Goal: Find specific page/section: Find specific page/section

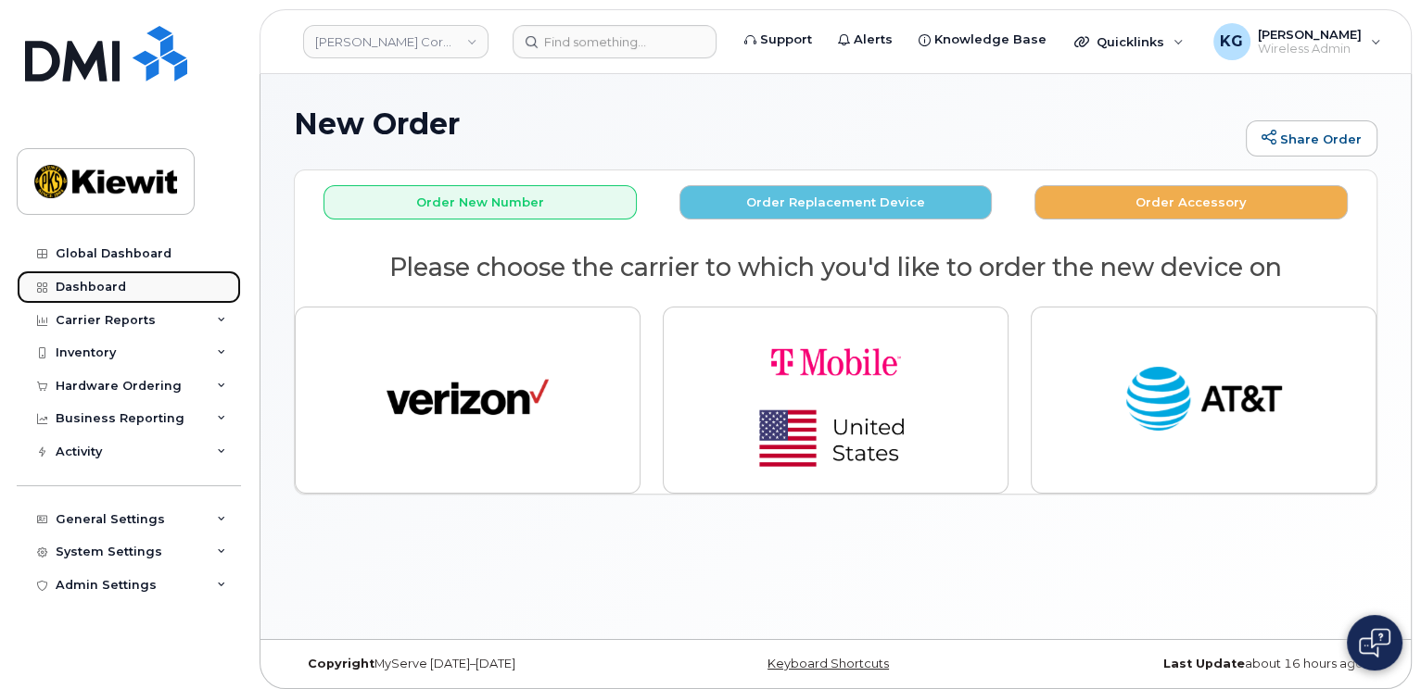
click at [80, 281] on div "Dashboard" at bounding box center [91, 287] width 70 height 15
click at [54, 284] on link "Dashboard" at bounding box center [129, 287] width 224 height 33
click at [74, 284] on div "Dashboard" at bounding box center [91, 287] width 70 height 15
click at [99, 284] on div "Dashboard" at bounding box center [91, 287] width 70 height 15
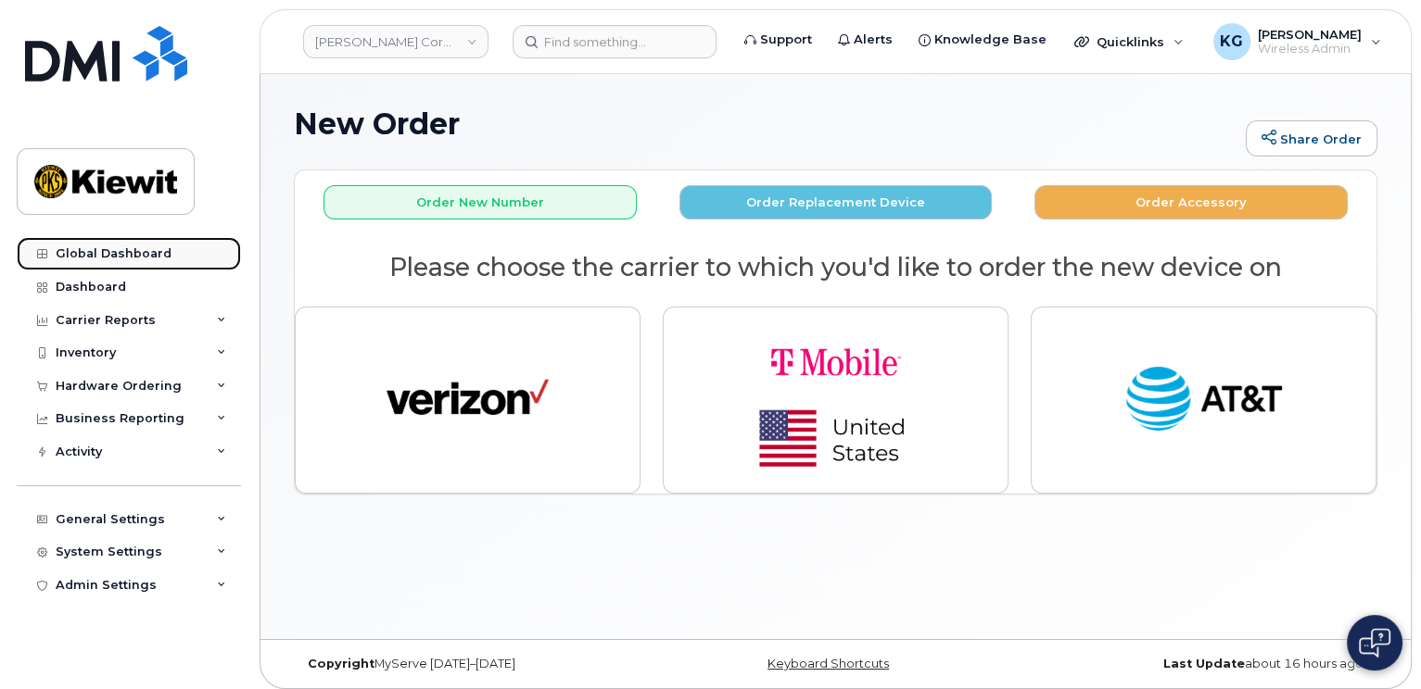
click at [87, 248] on div "Global Dashboard" at bounding box center [114, 253] width 116 height 15
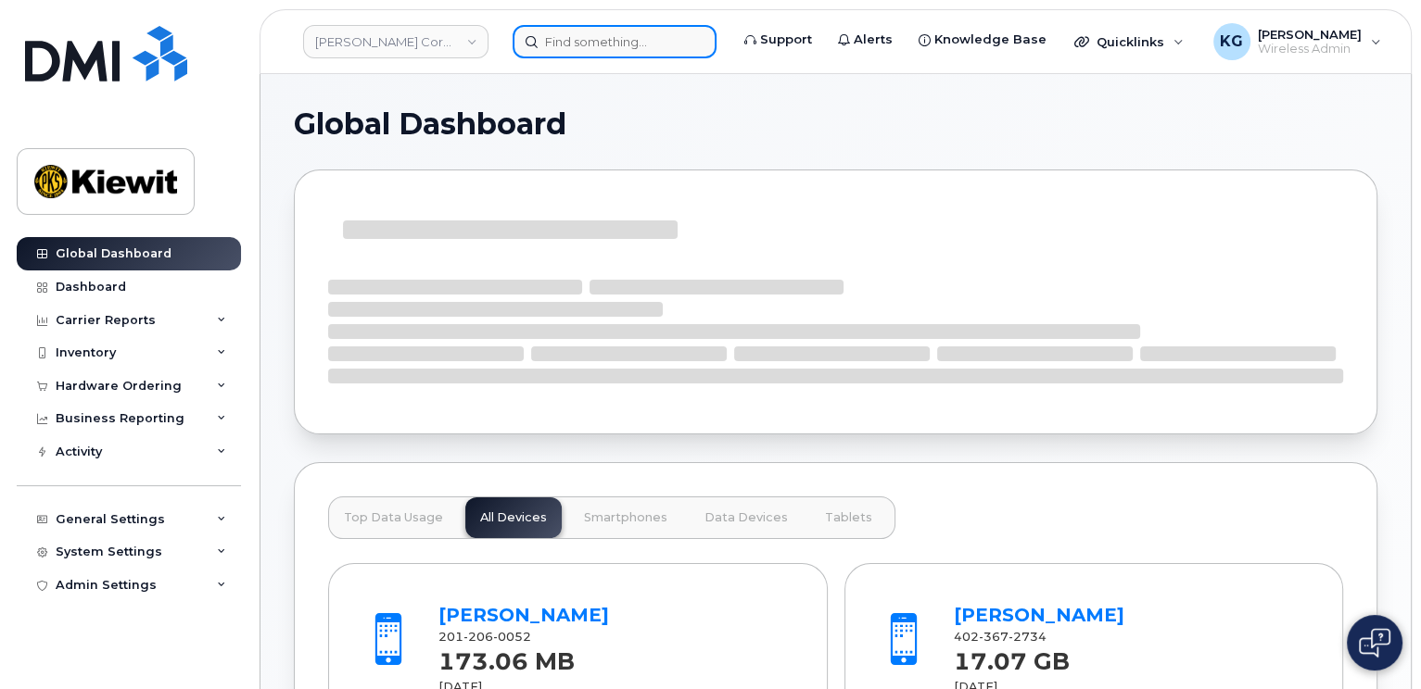
click at [583, 40] on input at bounding box center [614, 41] width 204 height 33
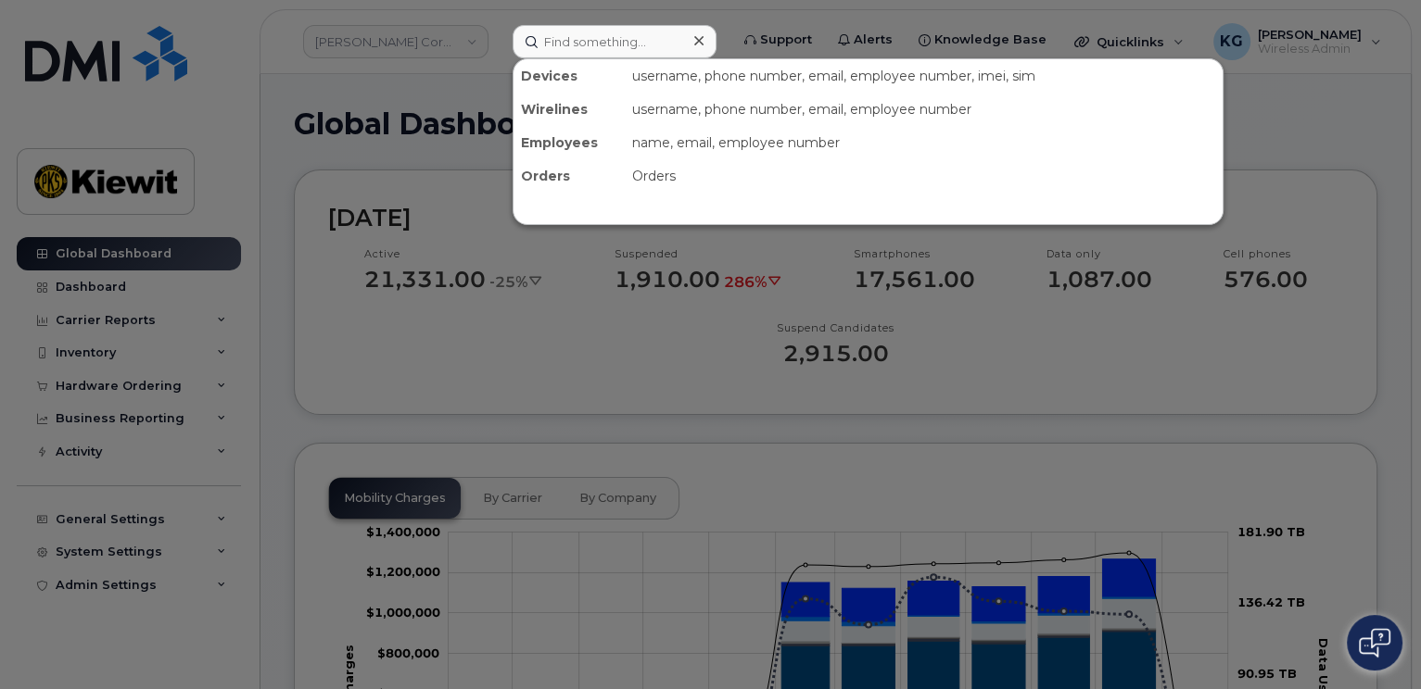
scroll to position [371, 0]
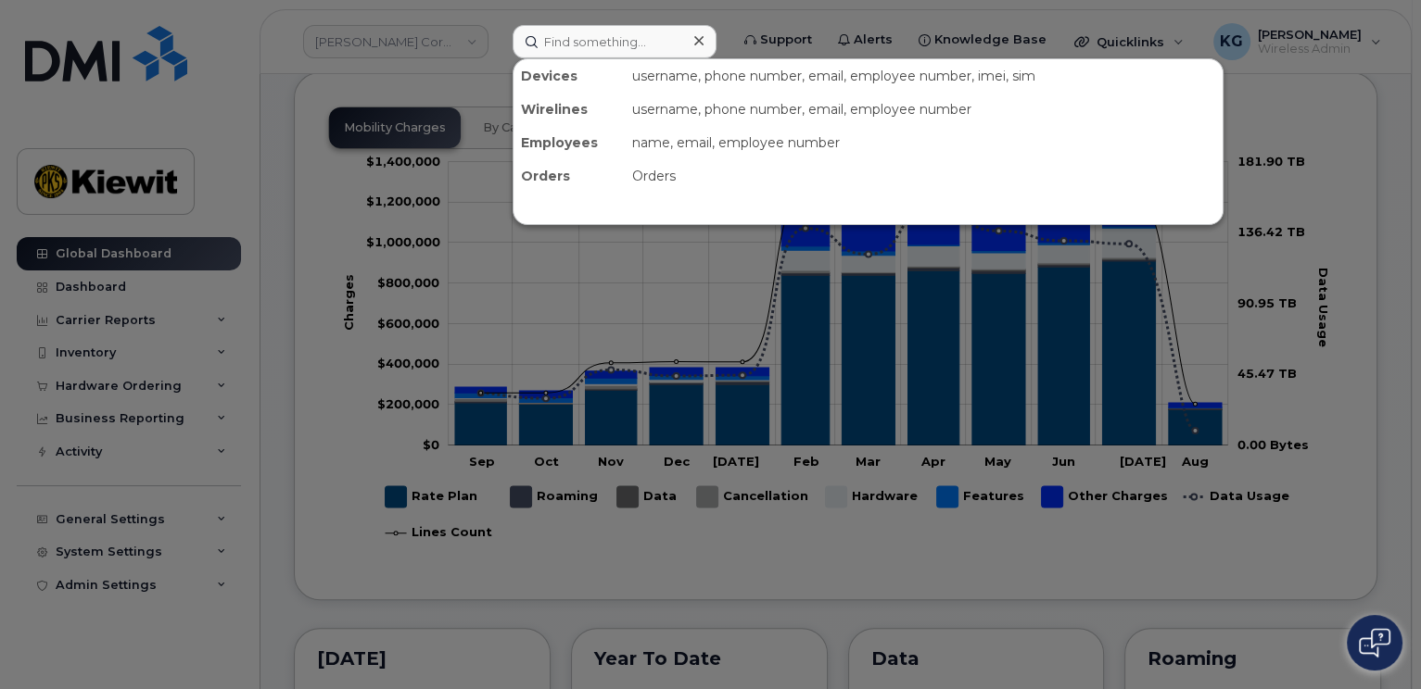
click at [664, 540] on div at bounding box center [710, 344] width 1421 height 689
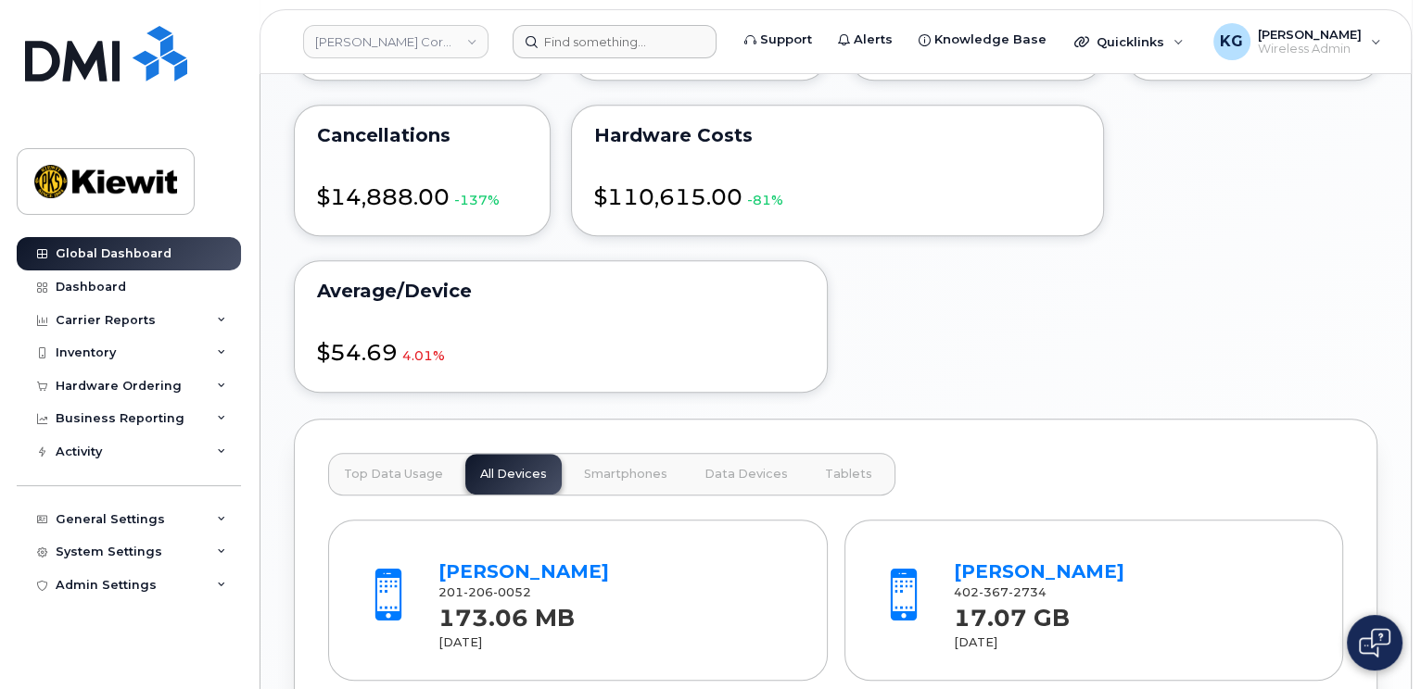
scroll to position [1019, 0]
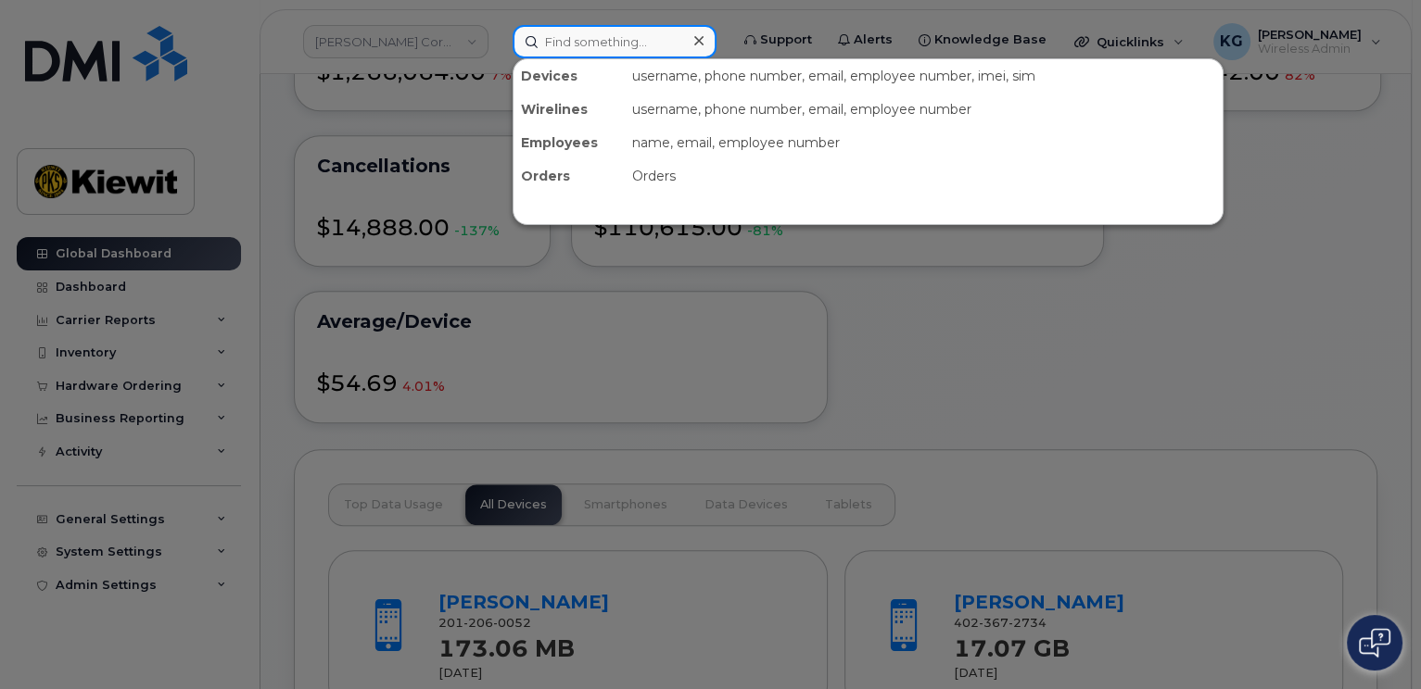
click at [613, 44] on input at bounding box center [614, 41] width 204 height 33
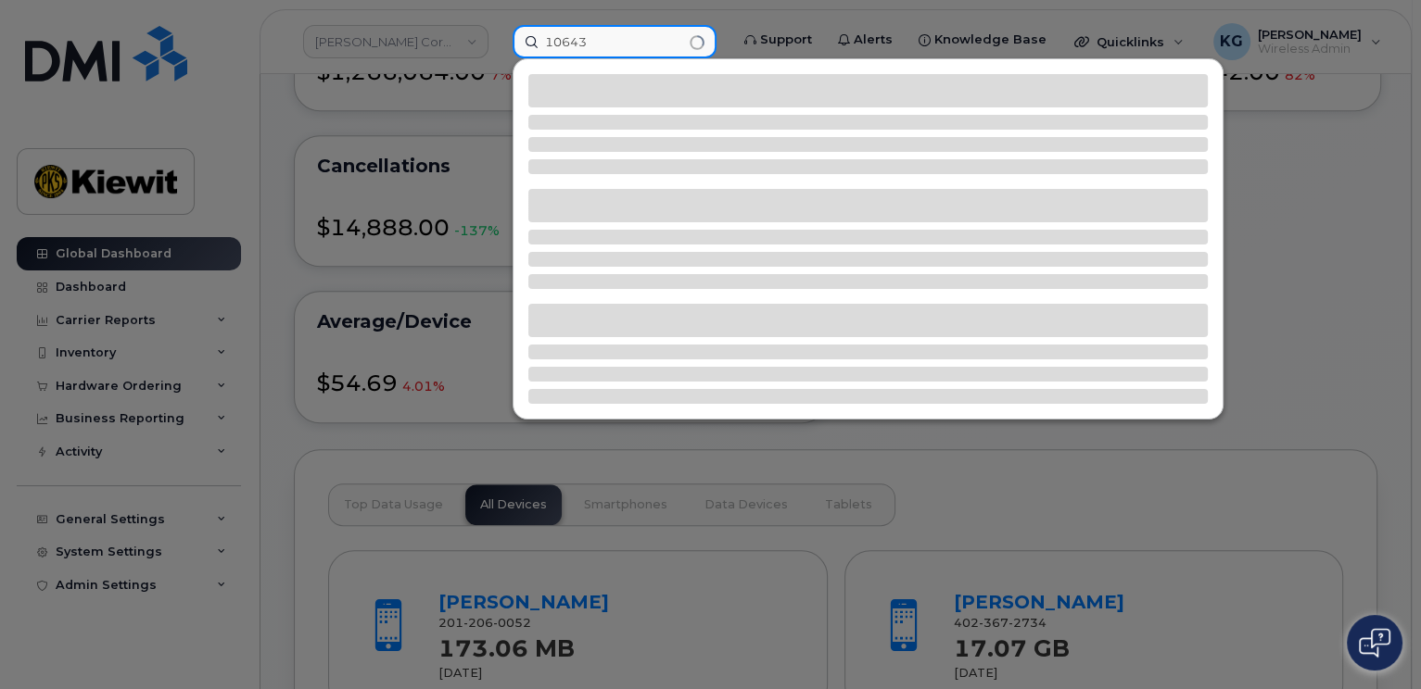
type input "106431"
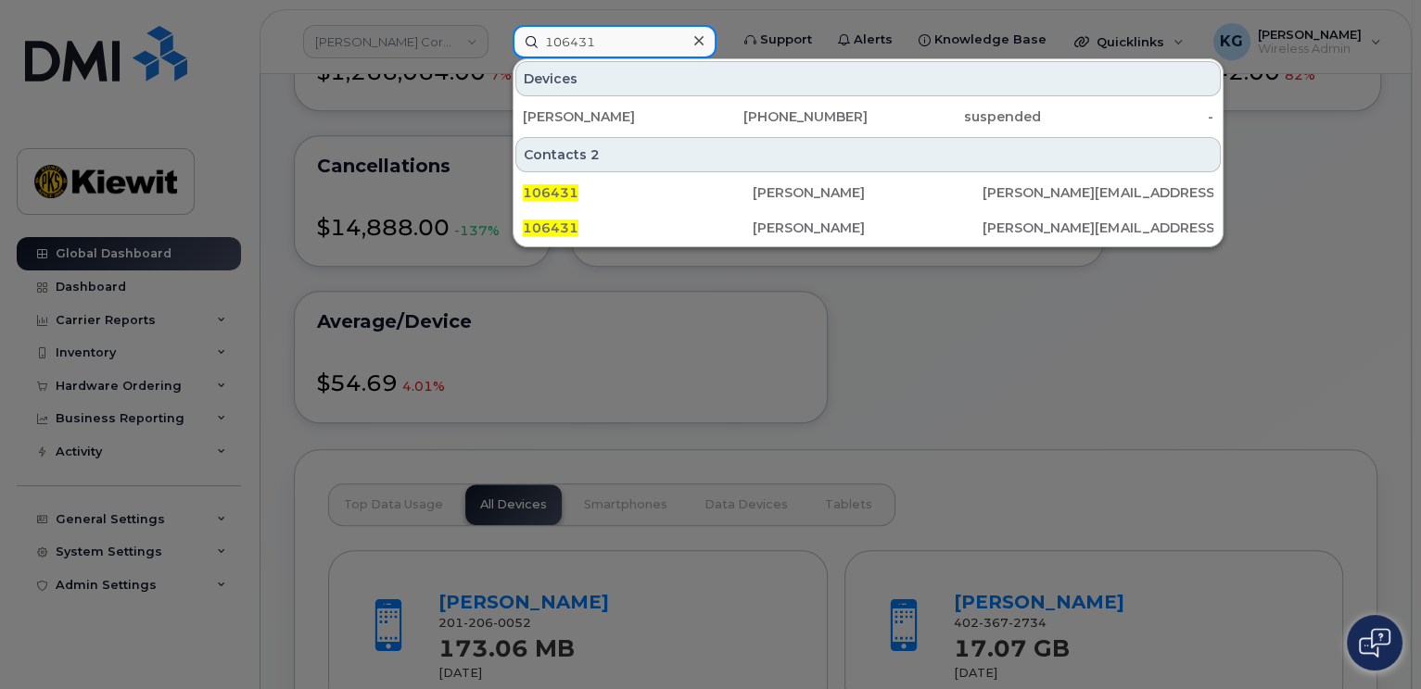
drag, startPoint x: 602, startPoint y: 42, endPoint x: 516, endPoint y: 45, distance: 86.3
click at [516, 45] on input "106431" at bounding box center [614, 41] width 204 height 33
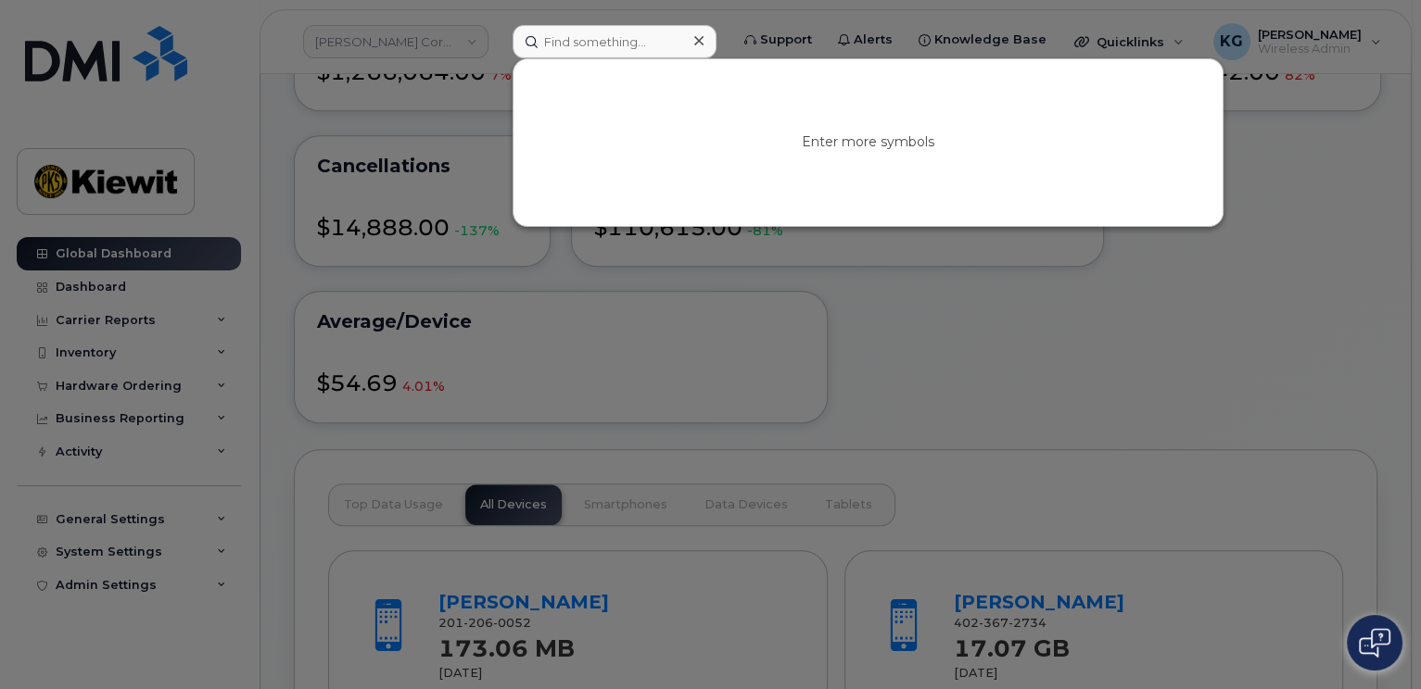
click at [116, 288] on div at bounding box center [710, 344] width 1421 height 689
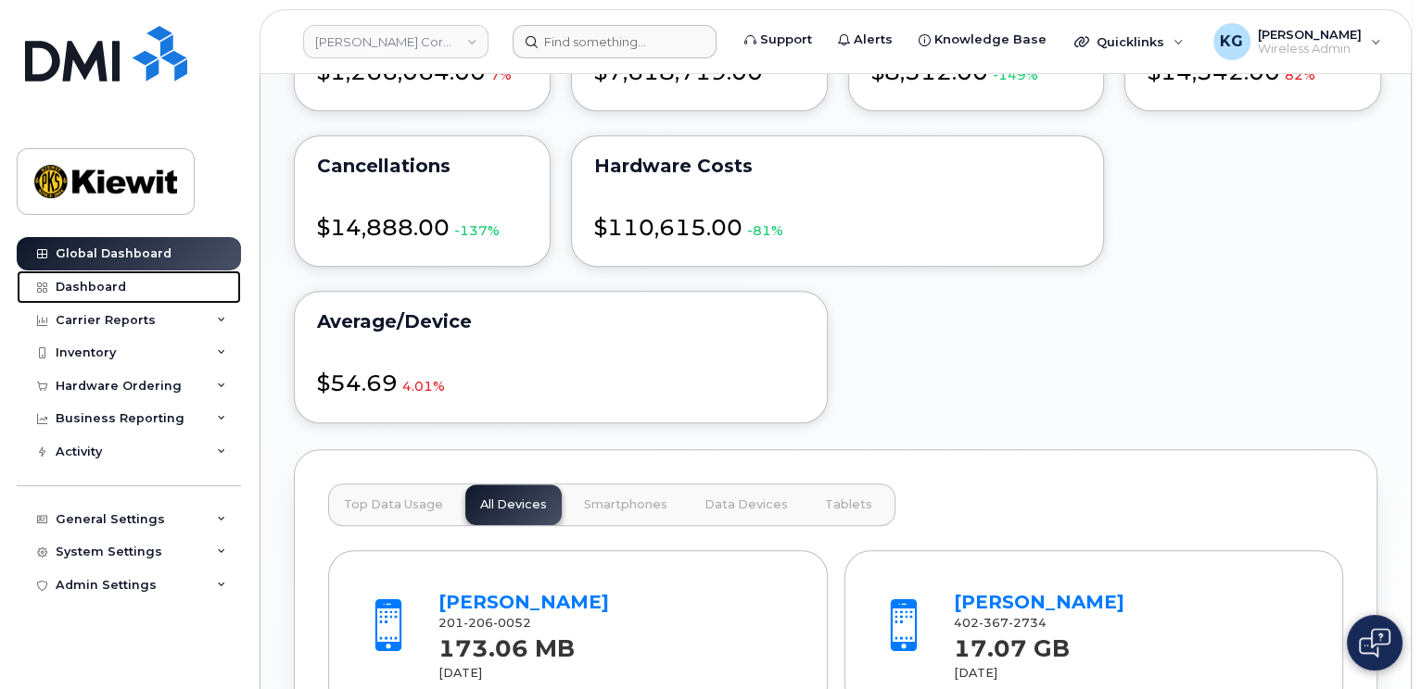
click at [116, 288] on div "Dashboard" at bounding box center [91, 287] width 70 height 15
click at [116, 290] on div "Dashboard" at bounding box center [91, 287] width 70 height 15
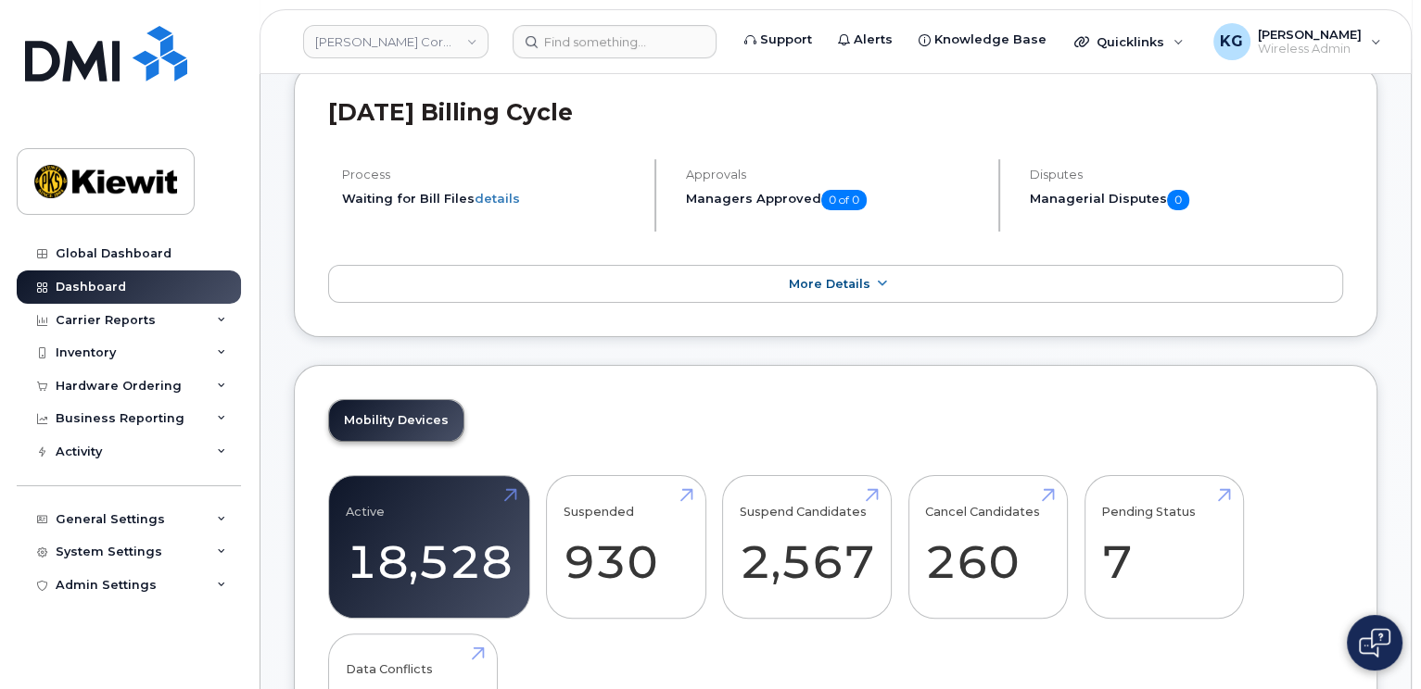
scroll to position [371, 0]
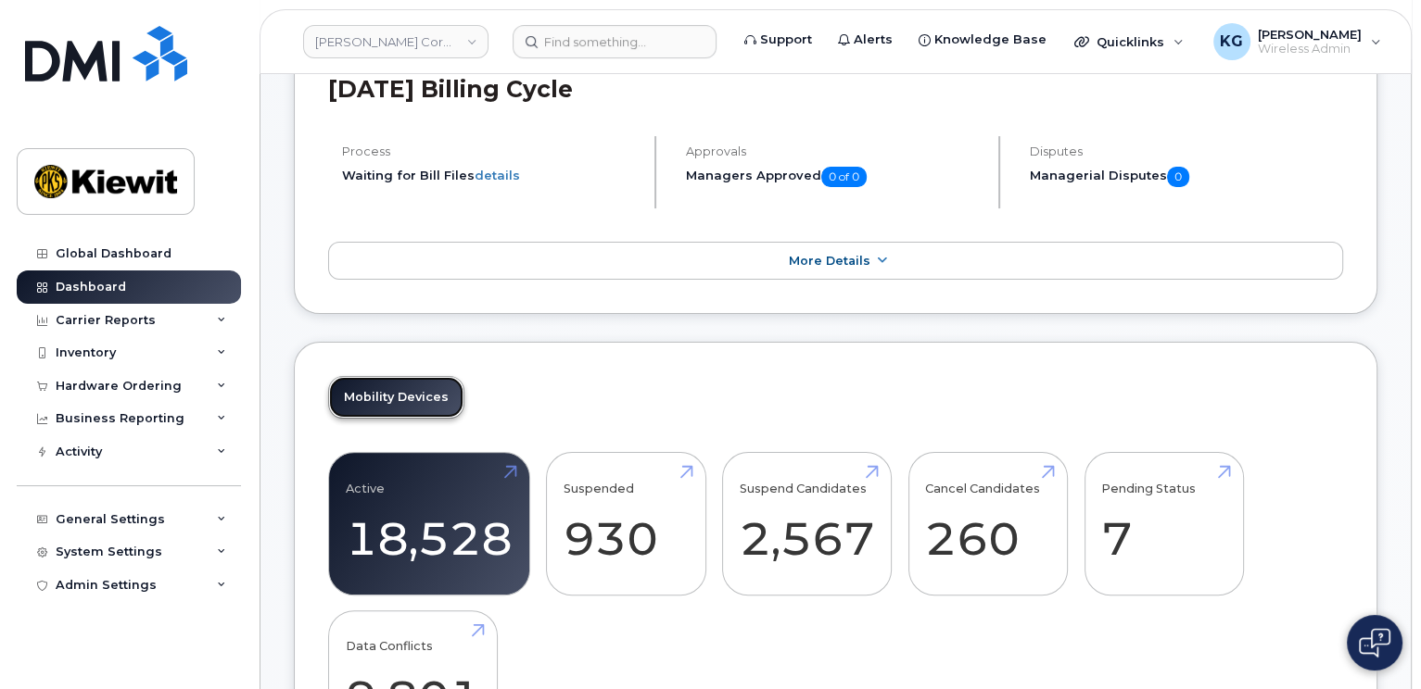
click at [377, 402] on link "Mobility Devices" at bounding box center [396, 397] width 134 height 41
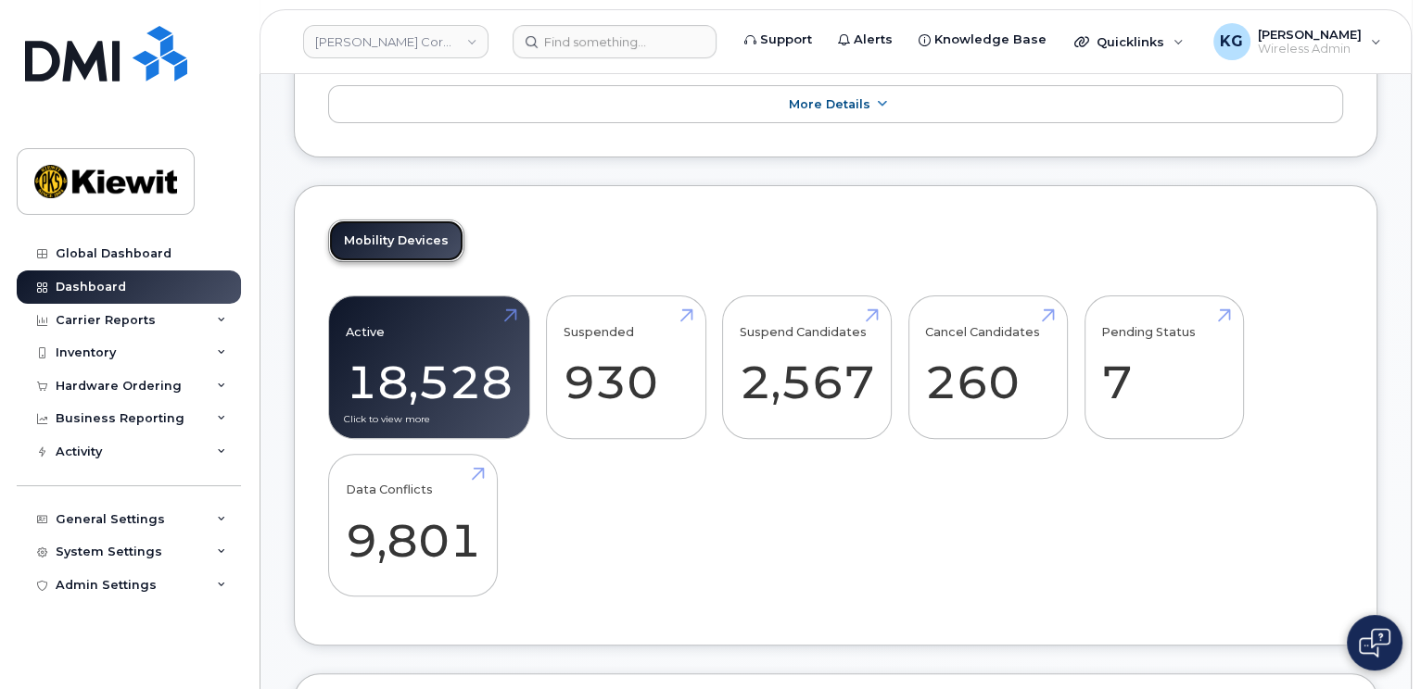
scroll to position [463, 0]
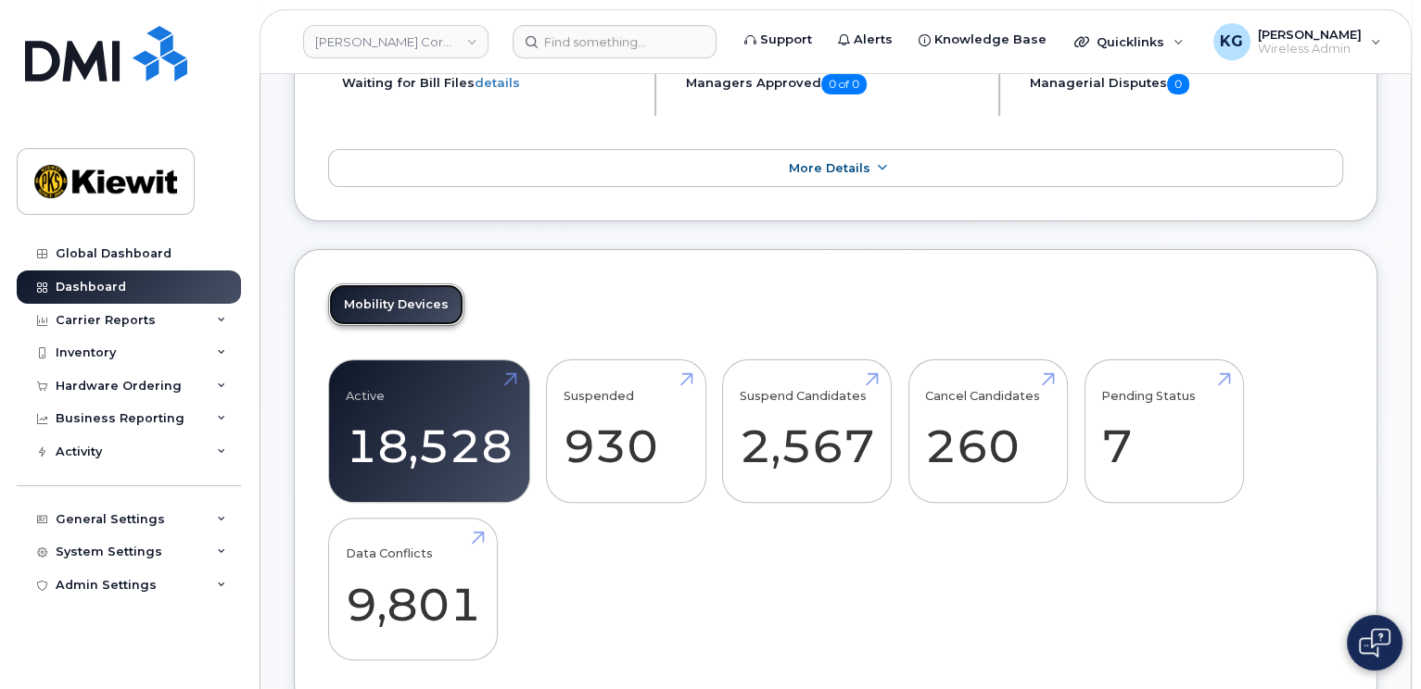
click at [408, 310] on link "Mobility Devices" at bounding box center [396, 304] width 134 height 41
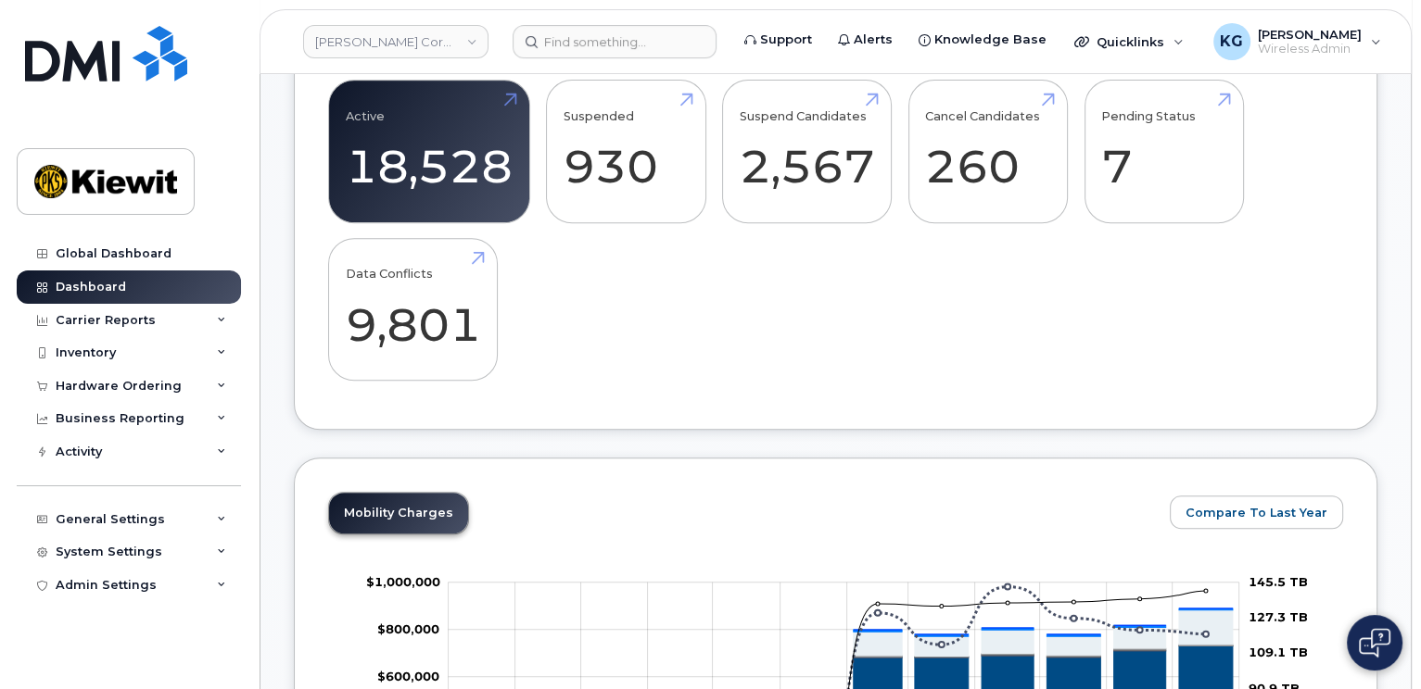
scroll to position [741, 0]
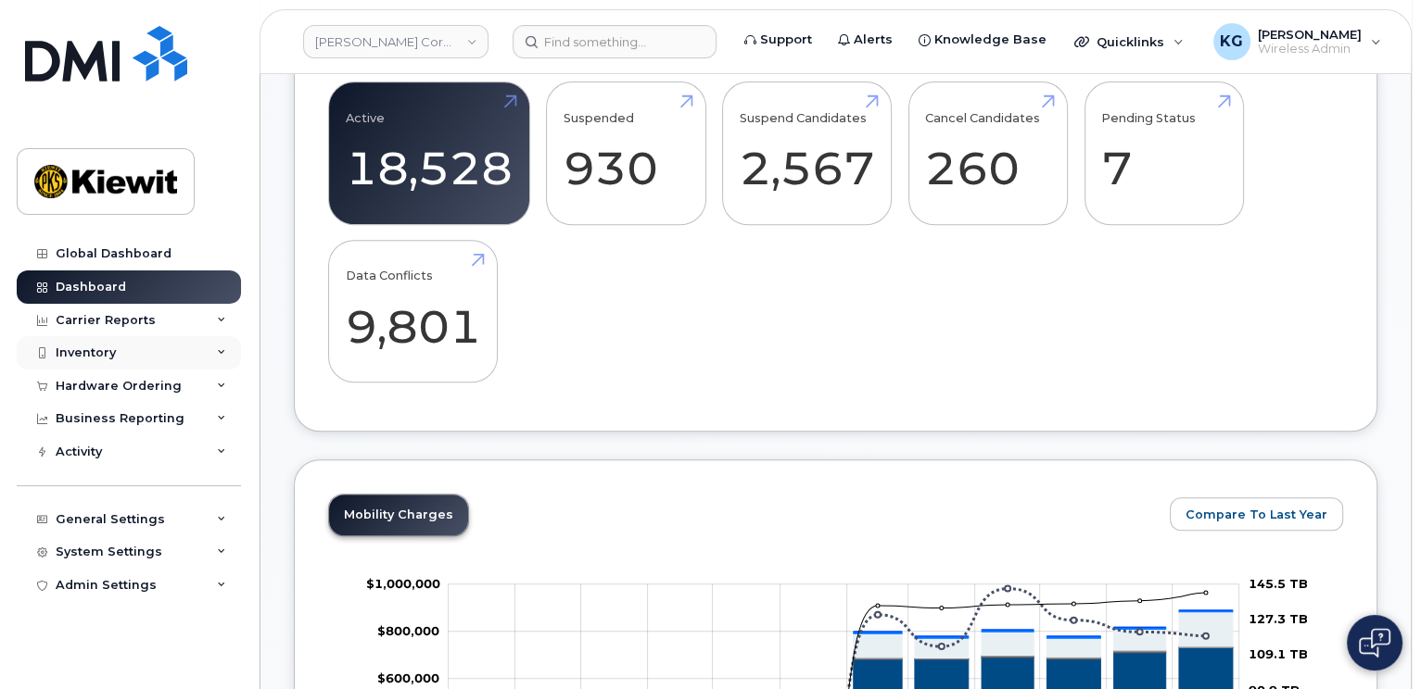
click at [222, 350] on icon at bounding box center [221, 352] width 9 height 9
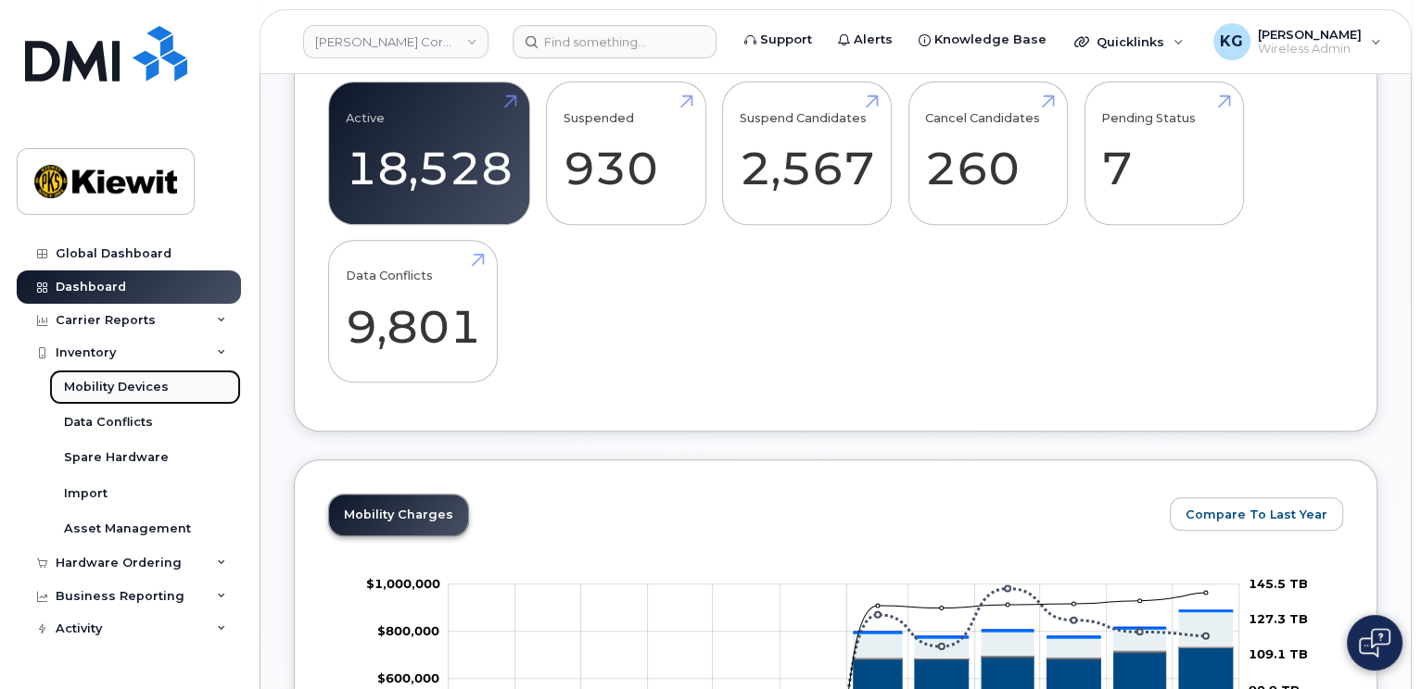
click at [128, 392] on div "Mobility Devices" at bounding box center [116, 387] width 105 height 17
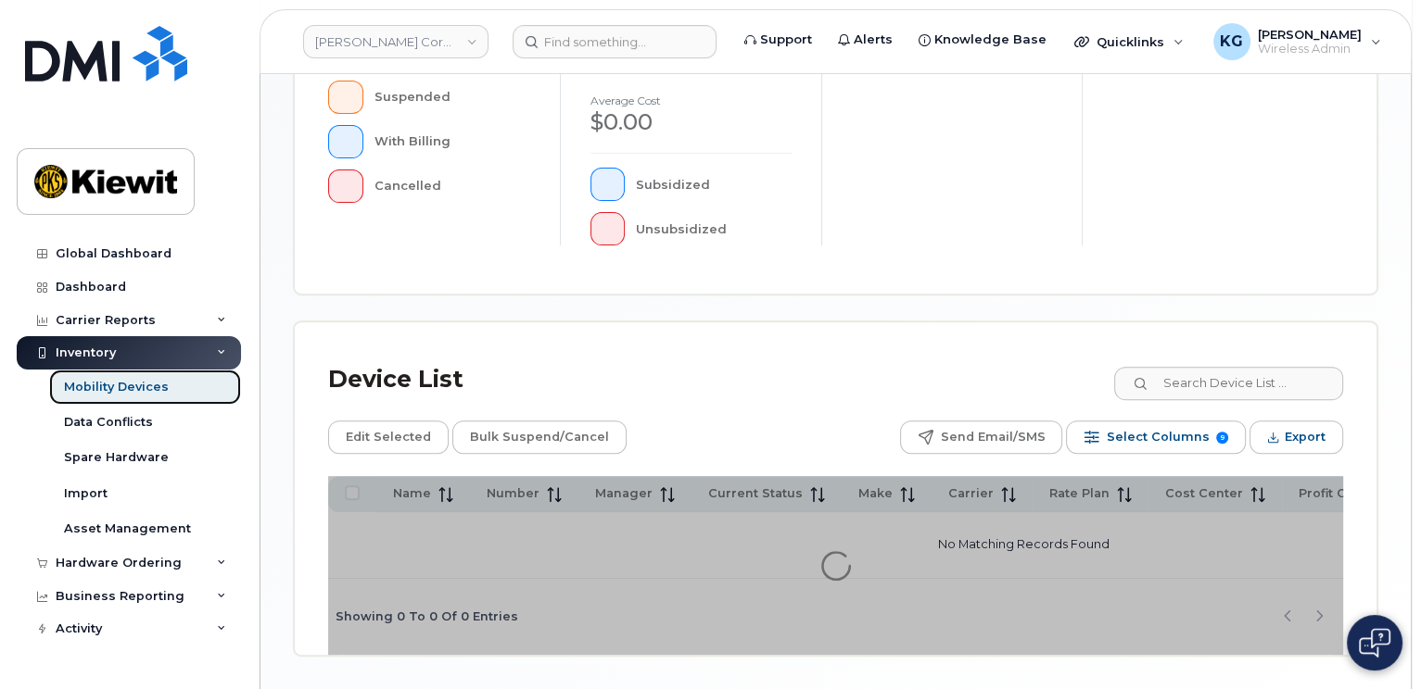
scroll to position [659, 0]
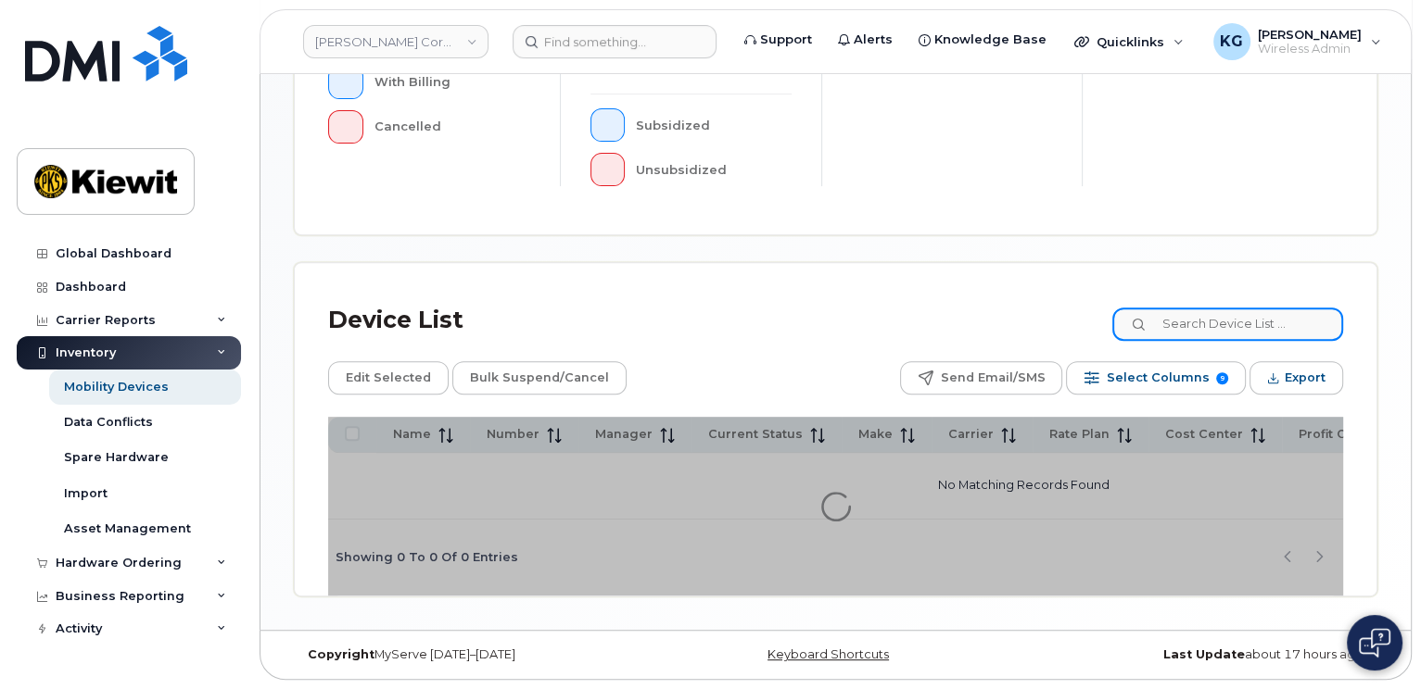
click at [1198, 321] on input at bounding box center [1227, 324] width 231 height 33
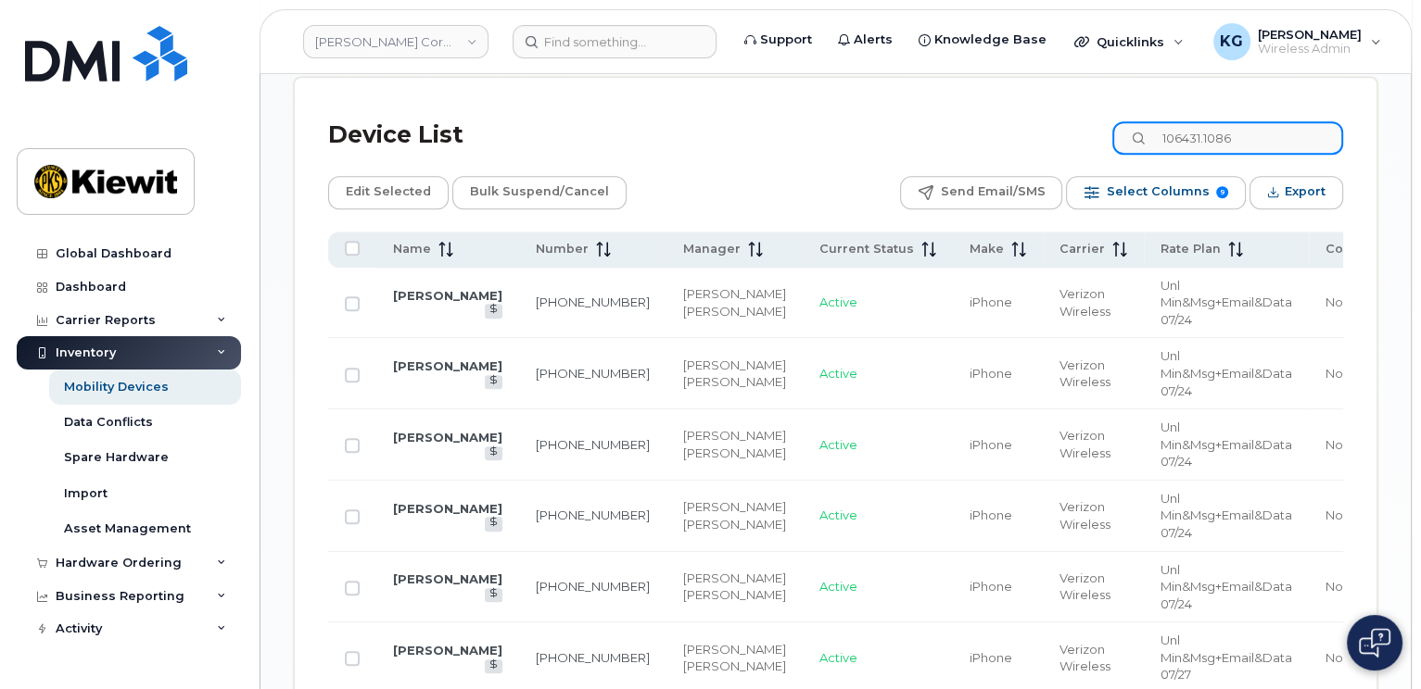
scroll to position [957, 0]
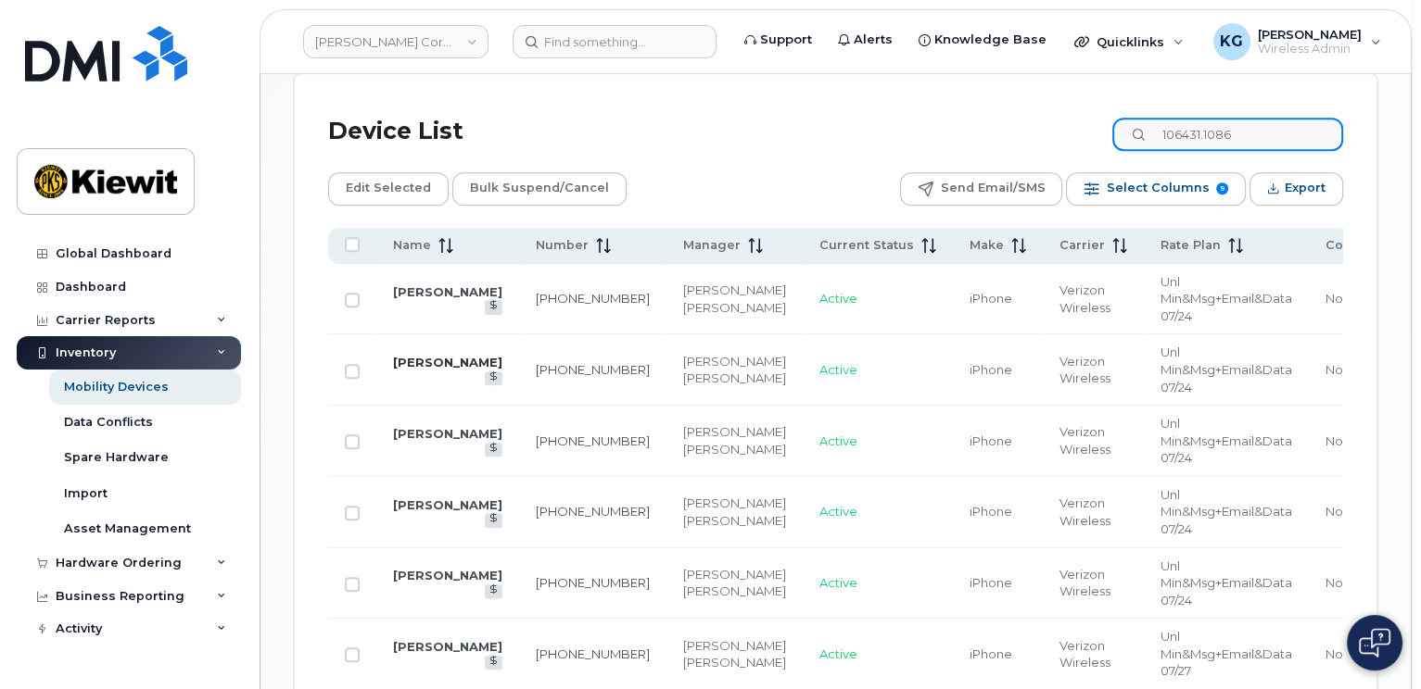
type input "106431.1086"
click at [420, 364] on link "SHAWN KELLEY" at bounding box center [447, 362] width 109 height 15
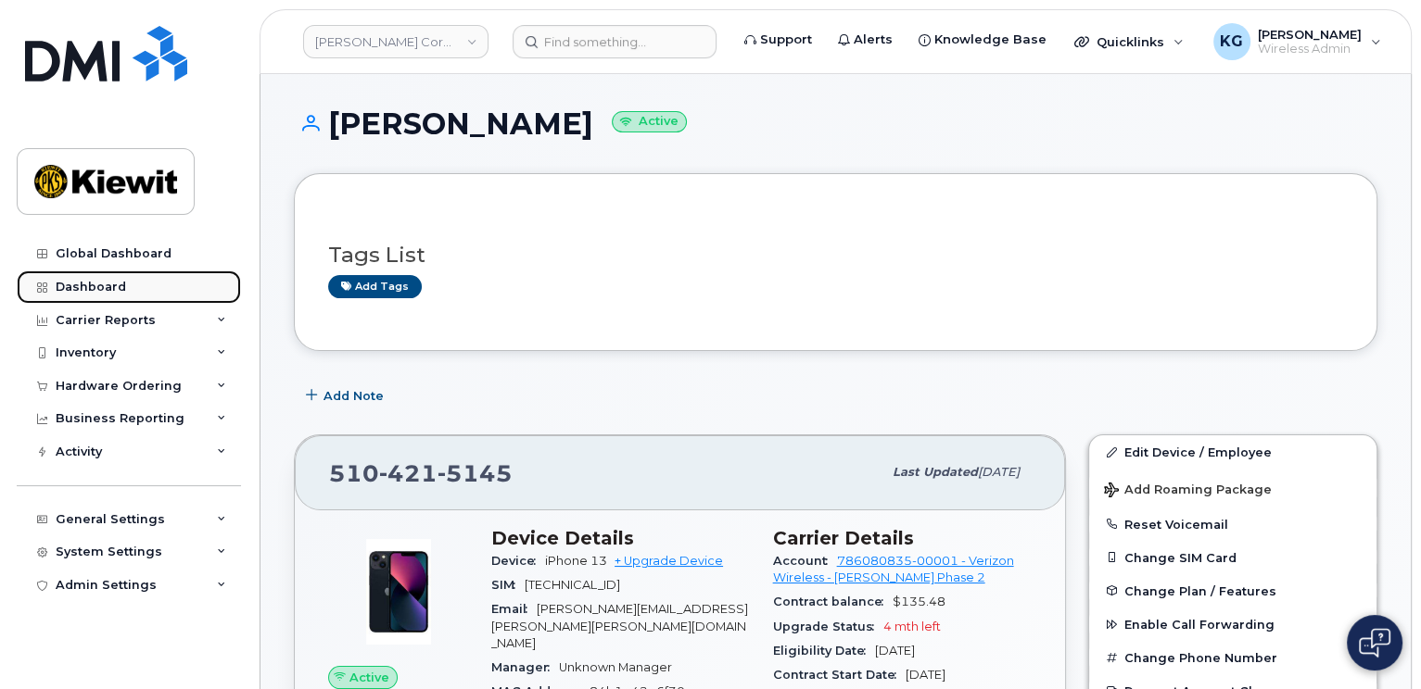
click at [82, 289] on div "Dashboard" at bounding box center [91, 287] width 70 height 15
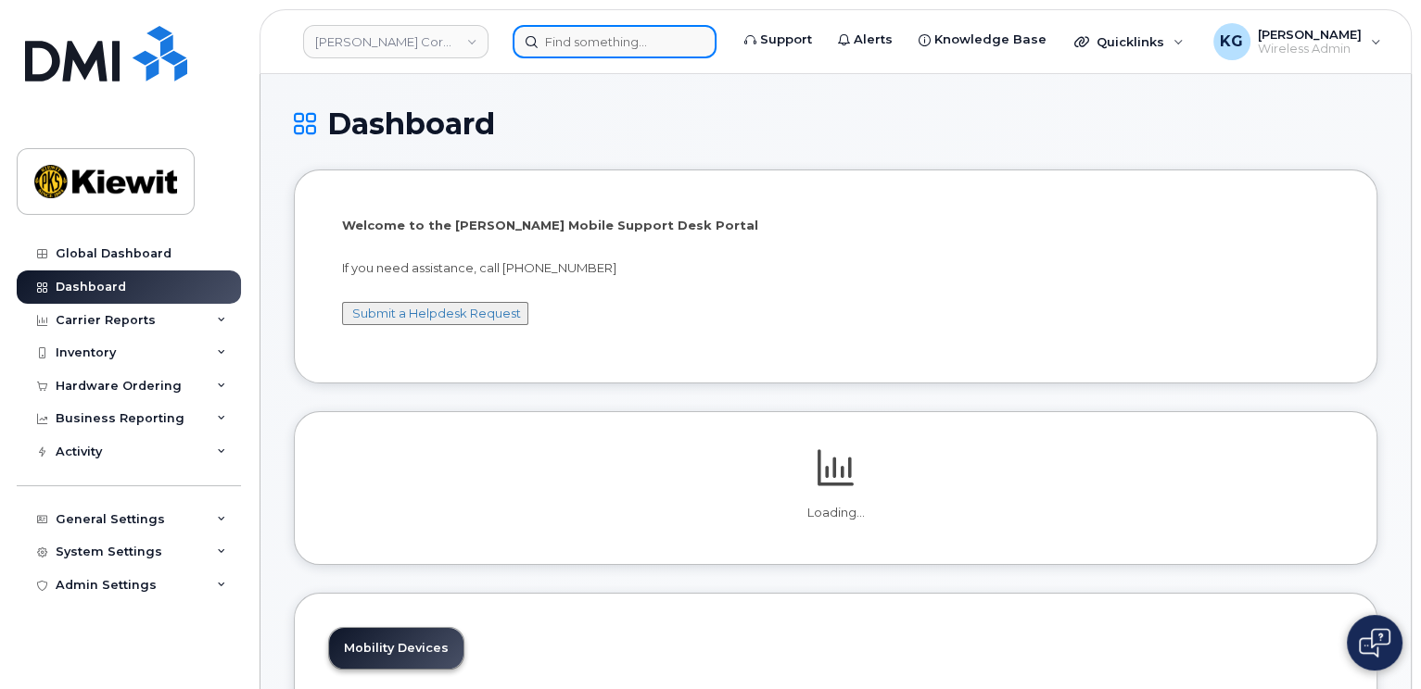
click at [571, 40] on input at bounding box center [614, 41] width 204 height 33
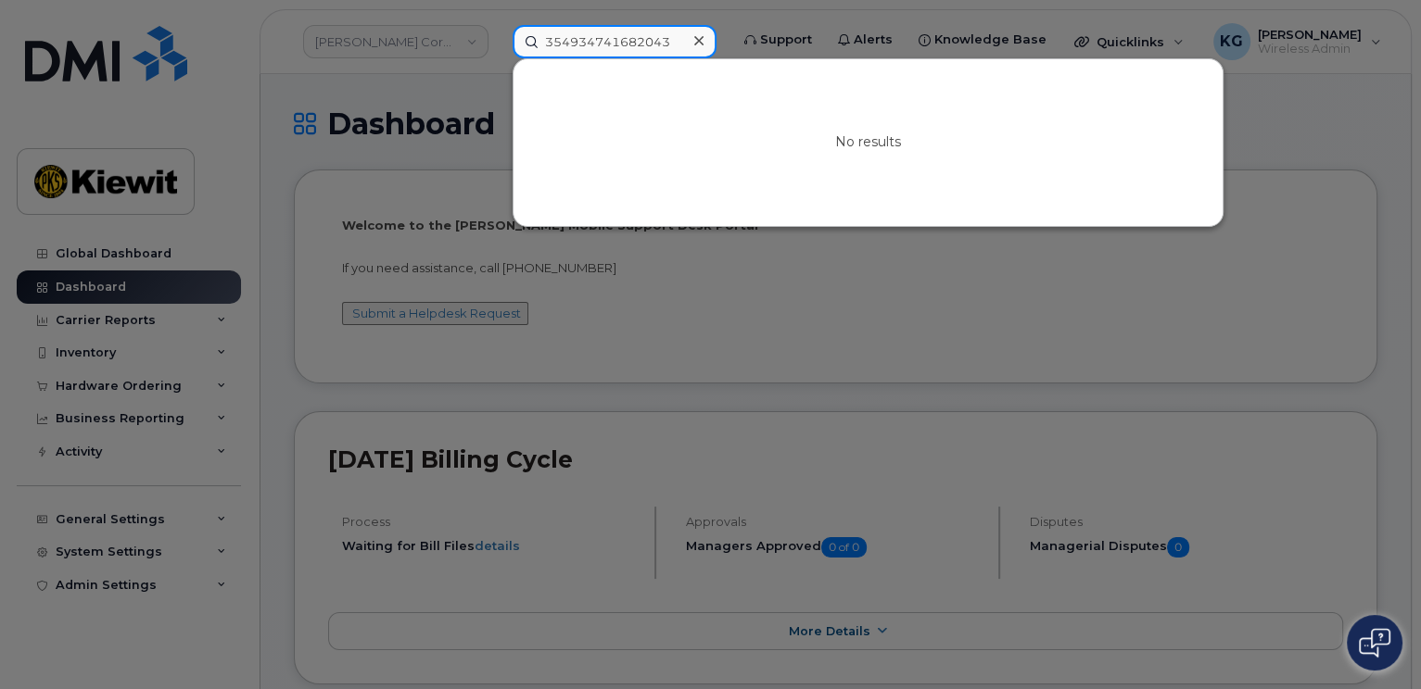
drag, startPoint x: 682, startPoint y: 44, endPoint x: 524, endPoint y: 40, distance: 158.5
click at [524, 40] on input "354934741682043" at bounding box center [614, 41] width 204 height 33
type input "354934741682043"
click at [1006, 296] on div at bounding box center [710, 344] width 1421 height 689
